Goal: Task Accomplishment & Management: Manage account settings

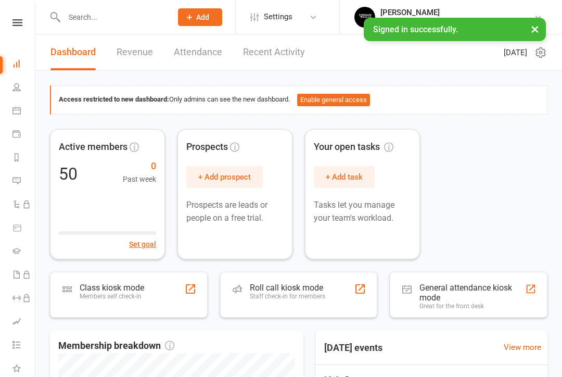
click at [18, 87] on icon at bounding box center [16, 87] width 8 height 8
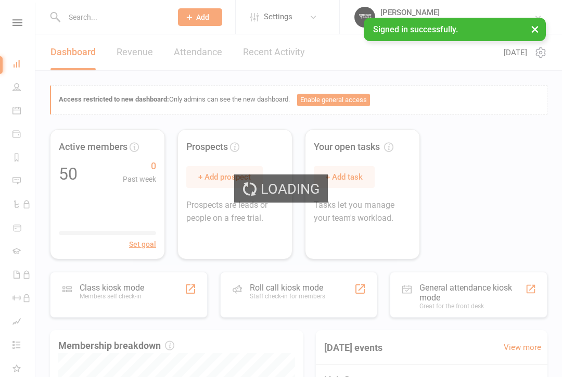
select select "100"
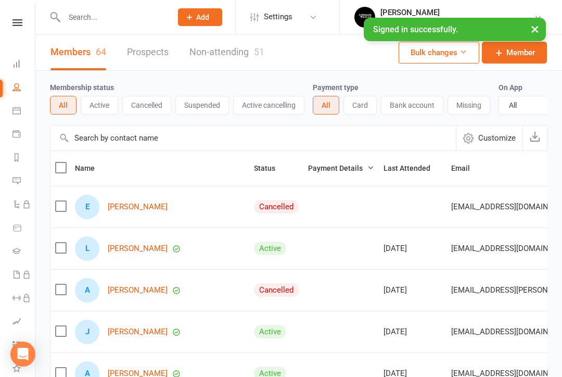
click at [12, 112] on icon at bounding box center [16, 110] width 8 height 8
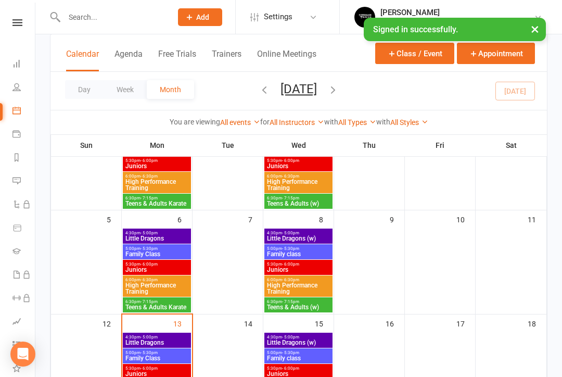
scroll to position [118, 0]
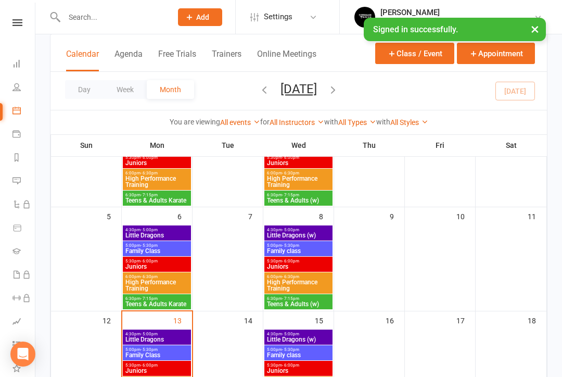
click at [162, 331] on span "4:30pm - 5:00pm" at bounding box center [157, 333] width 64 height 5
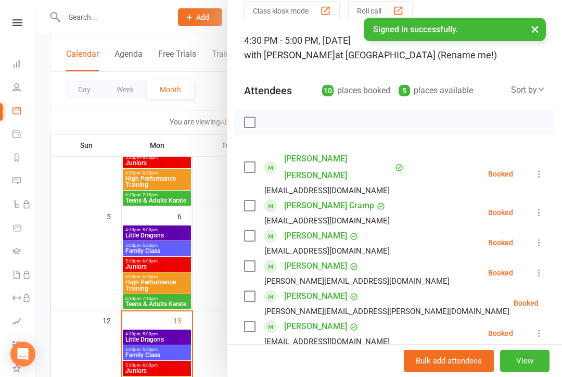
scroll to position [50, 0]
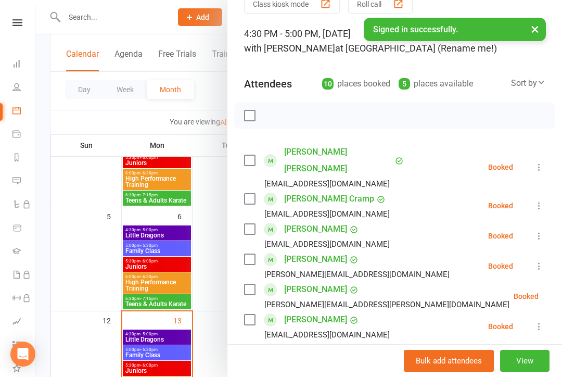
click at [252, 254] on label at bounding box center [249, 259] width 10 height 10
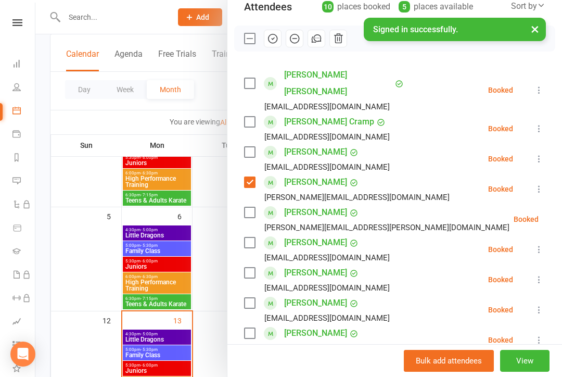
scroll to position [130, 0]
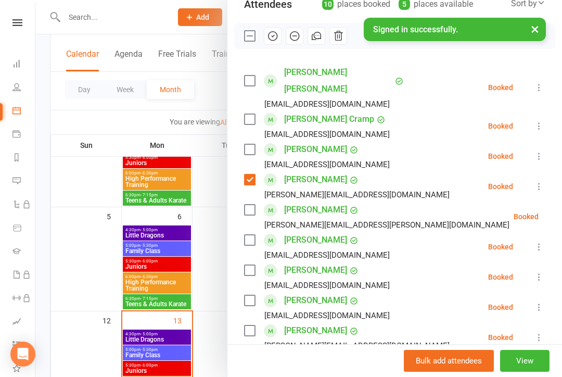
click at [252, 295] on label at bounding box center [249, 300] width 10 height 10
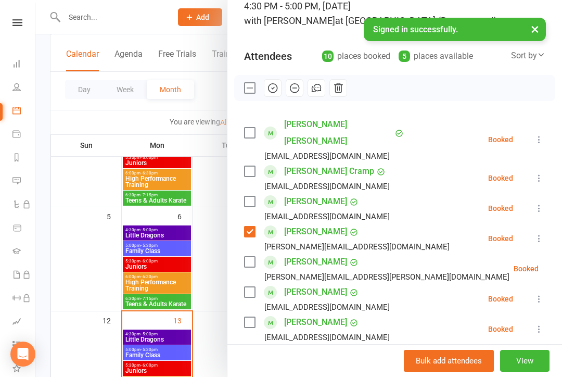
scroll to position [74, 0]
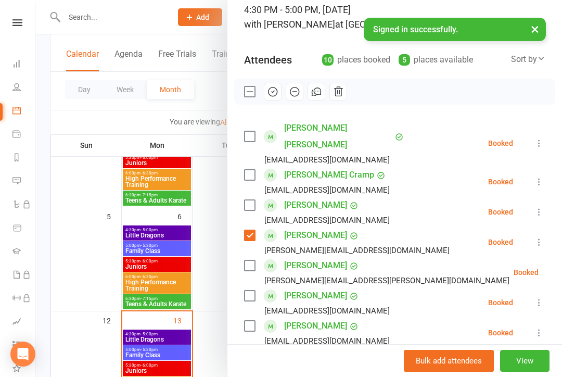
click at [276, 92] on icon "button" at bounding box center [272, 91] width 11 height 11
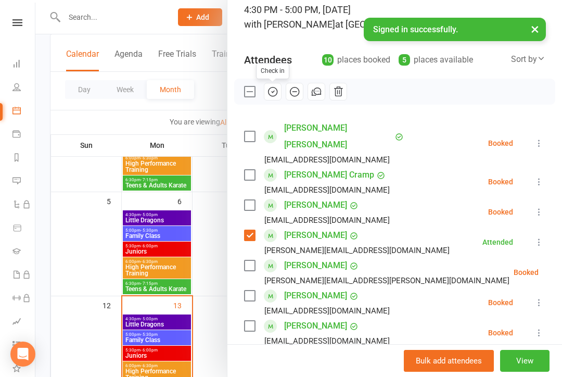
click at [534, 29] on button "×" at bounding box center [534, 29] width 19 height 22
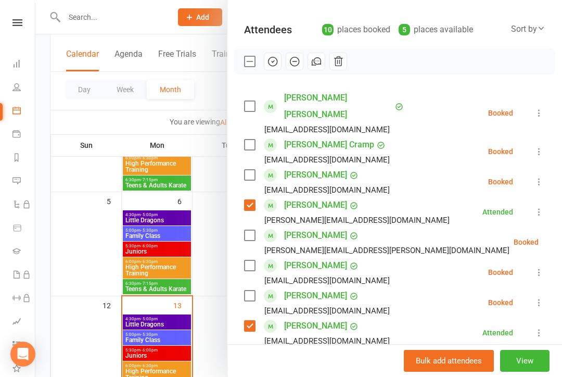
scroll to position [102, 0]
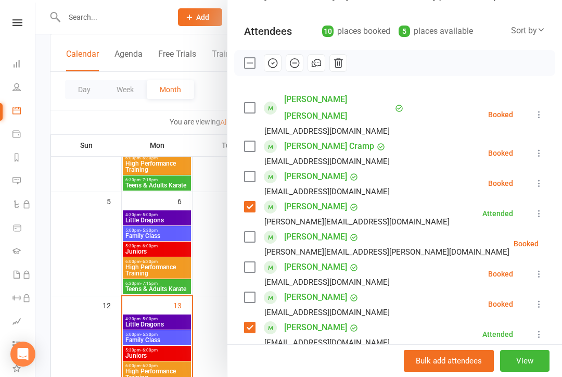
click at [246, 63] on label at bounding box center [249, 63] width 10 height 10
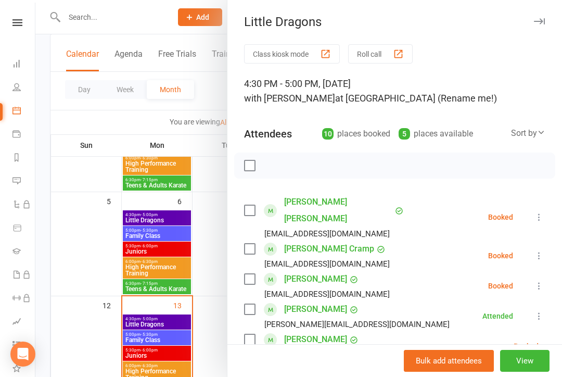
scroll to position [0, 0]
click at [537, 18] on icon "button" at bounding box center [539, 21] width 11 height 6
